Goal: Information Seeking & Learning: Learn about a topic

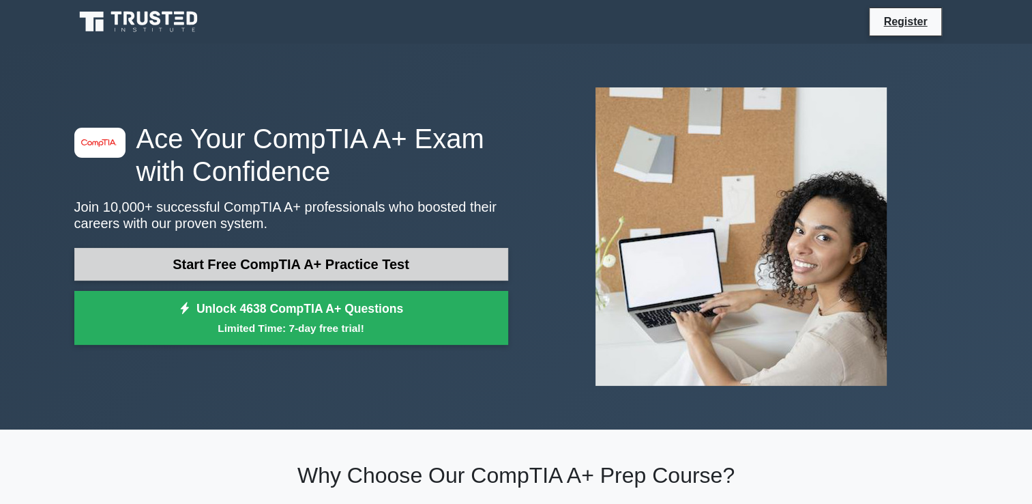
click at [450, 262] on link "Start Free CompTIA A+ Practice Test" at bounding box center [291, 264] width 434 height 33
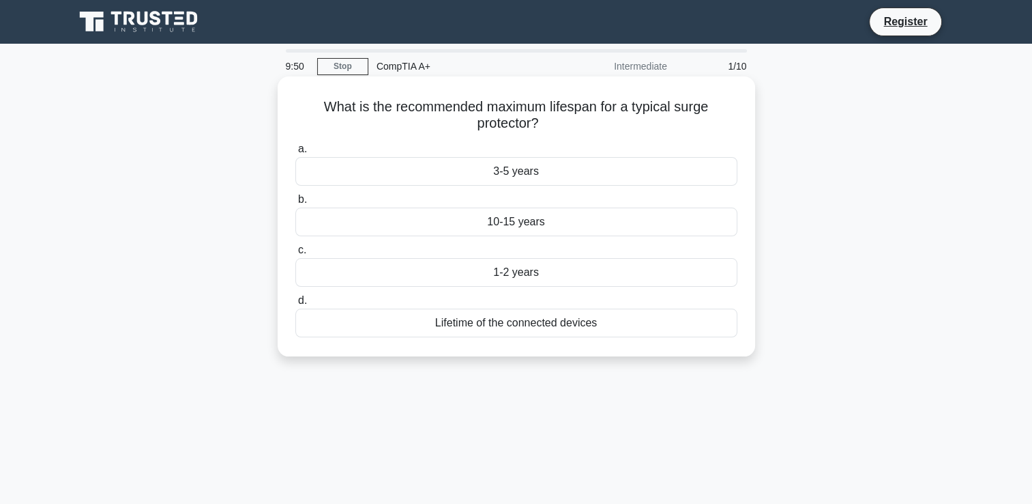
click at [528, 181] on div "3-5 years" at bounding box center [516, 171] width 442 height 29
click at [295, 154] on input "a. 3-5 years" at bounding box center [295, 149] width 0 height 9
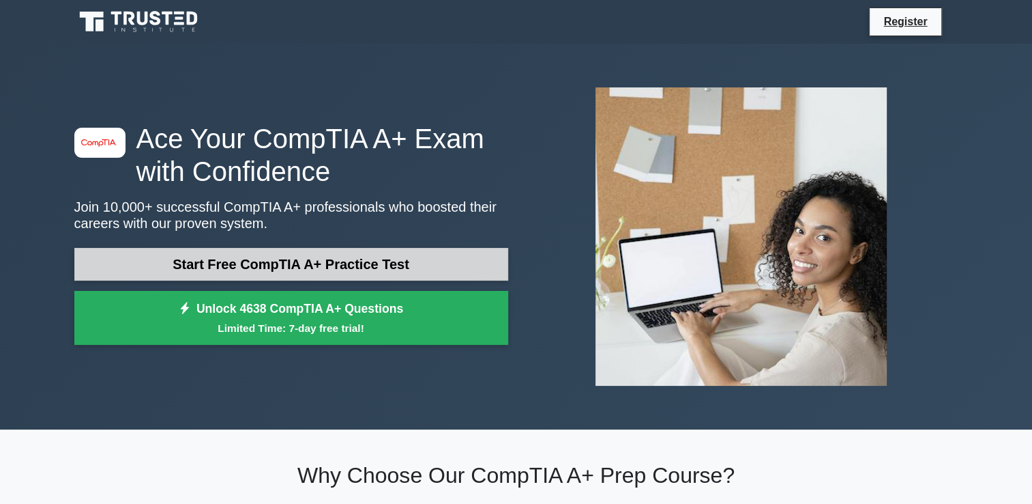
click at [400, 272] on link "Start Free CompTIA A+ Practice Test" at bounding box center [291, 264] width 434 height 33
